Goal: Information Seeking & Learning: Learn about a topic

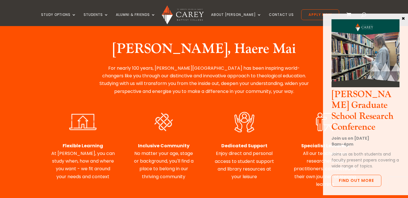
scroll to position [217, 0]
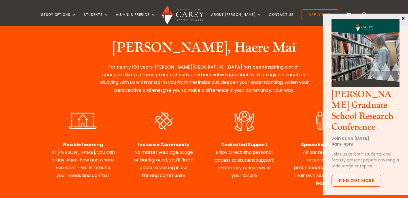
click at [160, 92] on p "For nearly 100 years, Carey Baptist College has been inspiring world-changers l…" at bounding box center [204, 78] width 213 height 31
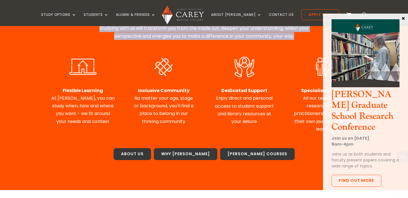
click at [160, 92] on strong "Inclusive Community" at bounding box center [164, 90] width 52 height 7
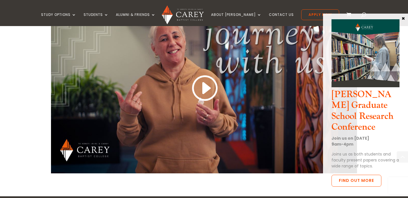
scroll to position [479, 0]
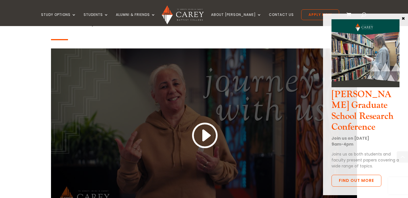
click at [197, 132] on link at bounding box center [204, 136] width 27 height 30
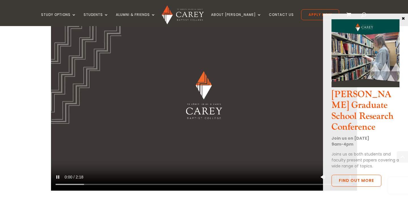
scroll to position [511, 0]
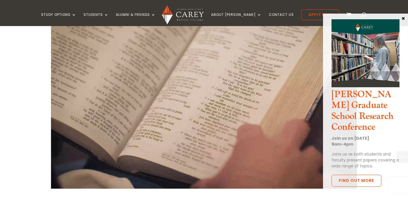
click at [403, 16] on button "×" at bounding box center [404, 18] width 6 height 5
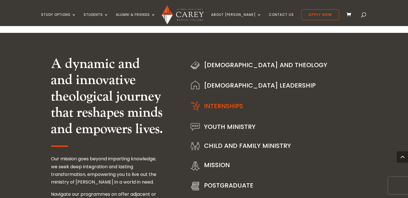
scroll to position [689, 0]
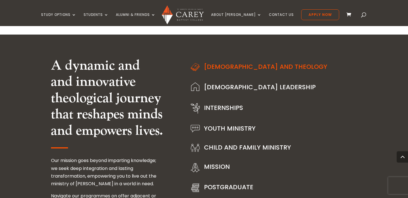
click at [217, 65] on link "[DEMOGRAPHIC_DATA] and Theology" at bounding box center [265, 66] width 123 height 9
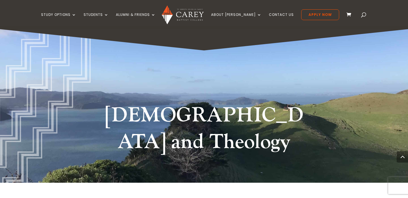
scroll to position [720, 0]
